Goal: Navigation & Orientation: Find specific page/section

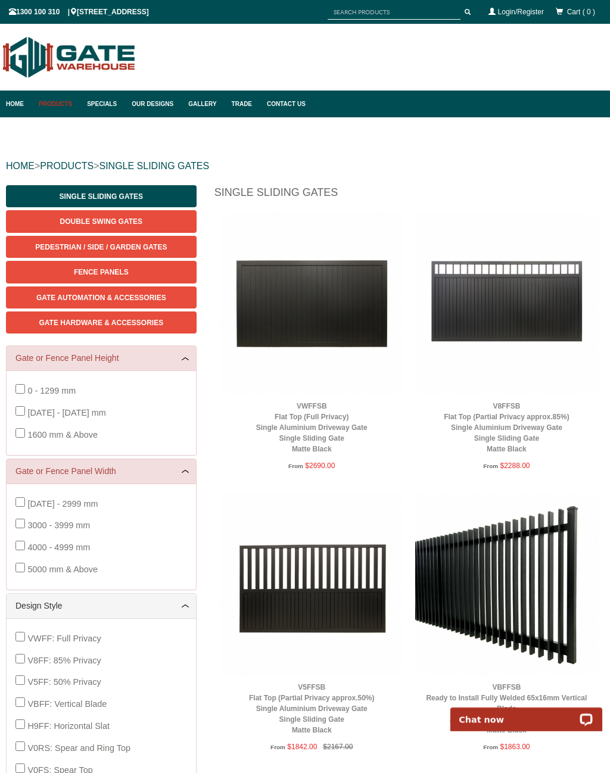
click at [135, 223] on span "Double Swing Gates" at bounding box center [101, 221] width 82 height 8
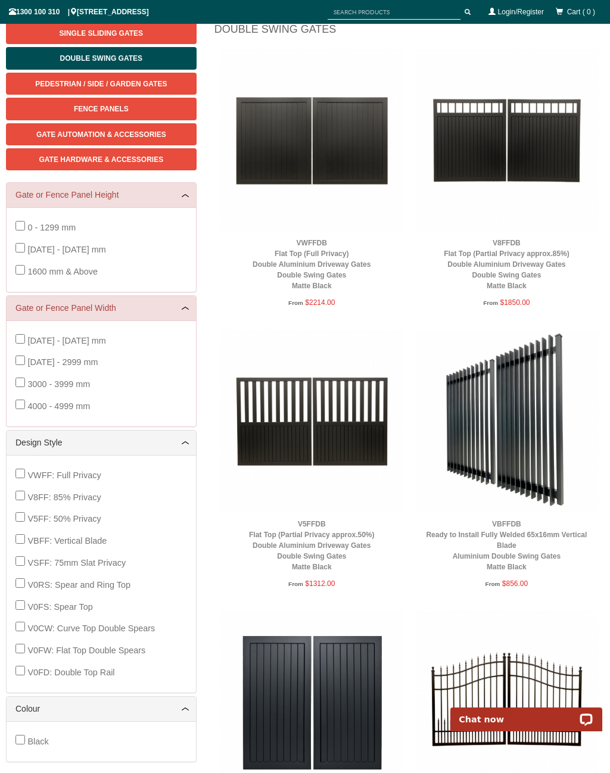
scroll to position [163, 0]
click at [338, 131] on img at bounding box center [311, 140] width 183 height 183
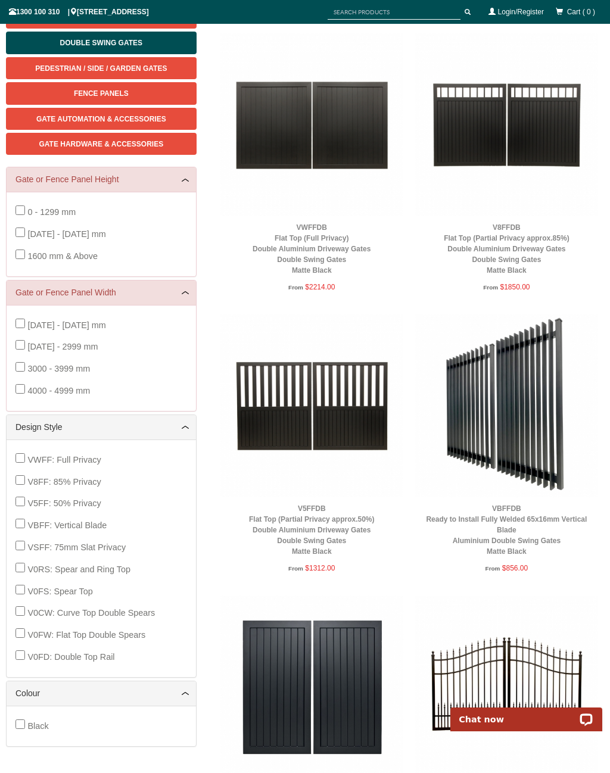
click at [422, 571] on html "Home Products Specials Our Designs Gallery Trade Contact Us Products Single Sli…" at bounding box center [305, 207] width 610 height 773
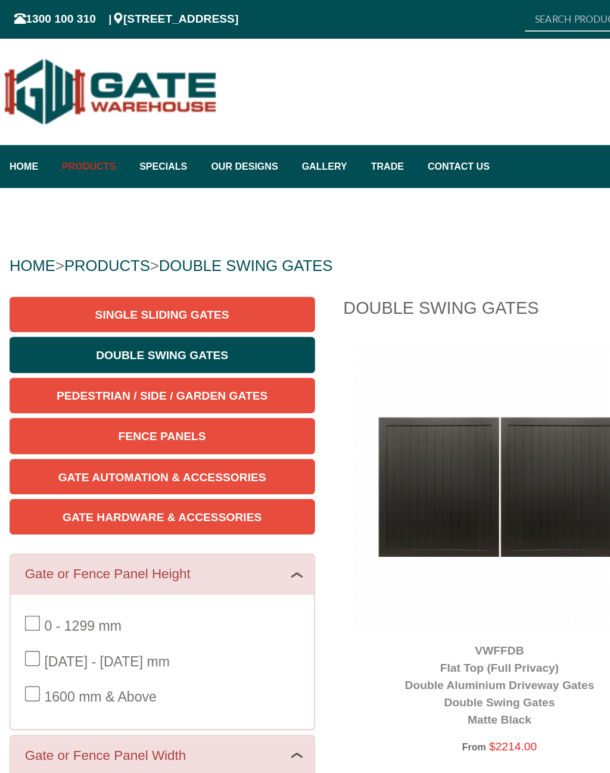
click at [127, 246] on span "Pedestrian / Side / Garden Gates" at bounding box center [101, 247] width 132 height 8
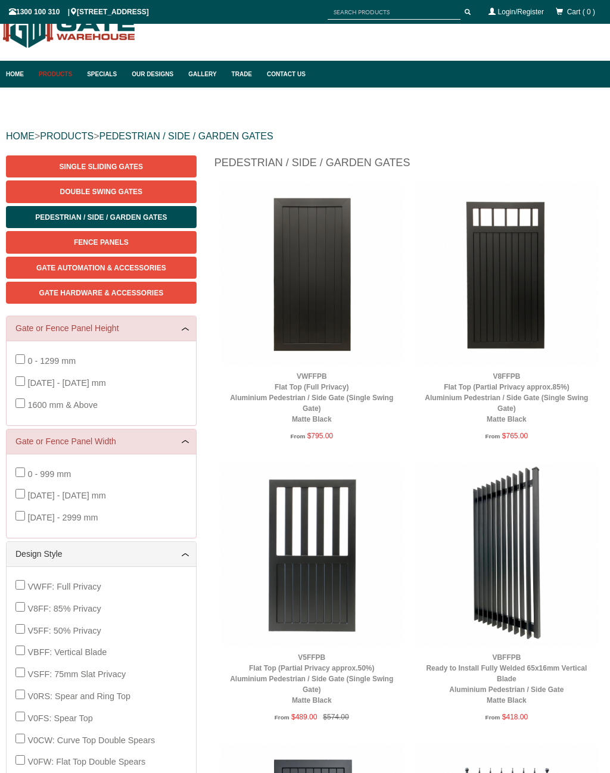
click at [152, 267] on span "Gate Automation & Accessories" at bounding box center [101, 268] width 130 height 8
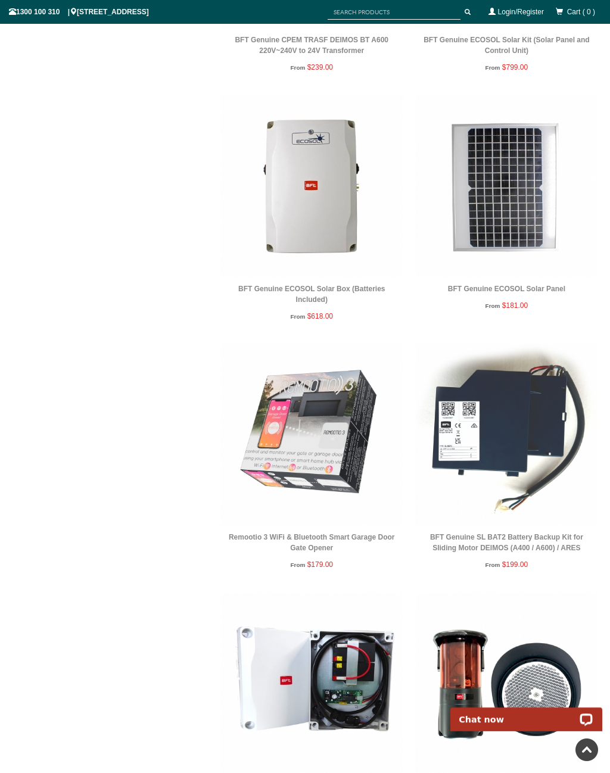
scroll to position [1609, 0]
